Goal: Obtain resource: Obtain resource

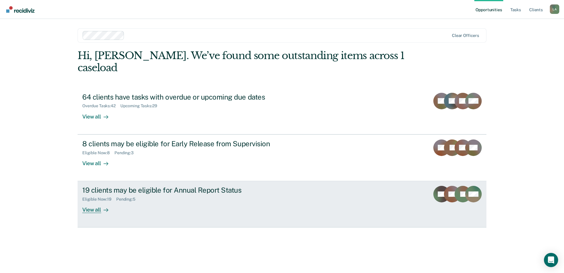
click at [98, 202] on div "View all" at bounding box center [98, 208] width 33 height 12
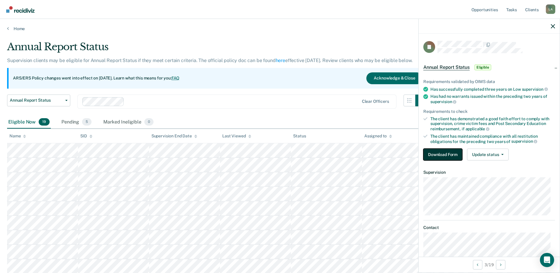
click at [434, 156] on button "Download Form" at bounding box center [442, 154] width 39 height 12
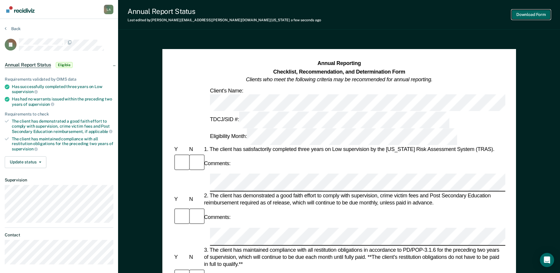
click at [529, 14] on button "Download Form" at bounding box center [530, 15] width 39 height 10
